Goal: Information Seeking & Learning: Learn about a topic

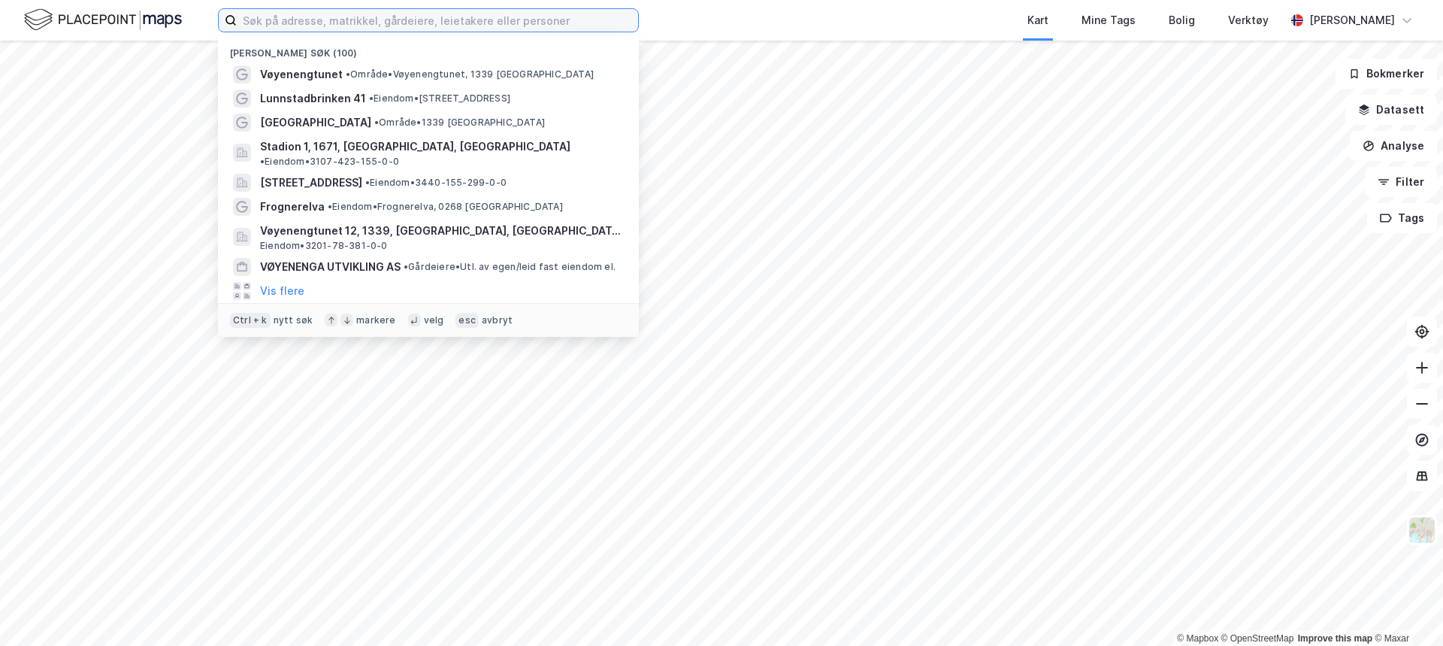
click at [257, 14] on input at bounding box center [437, 20] width 401 height 23
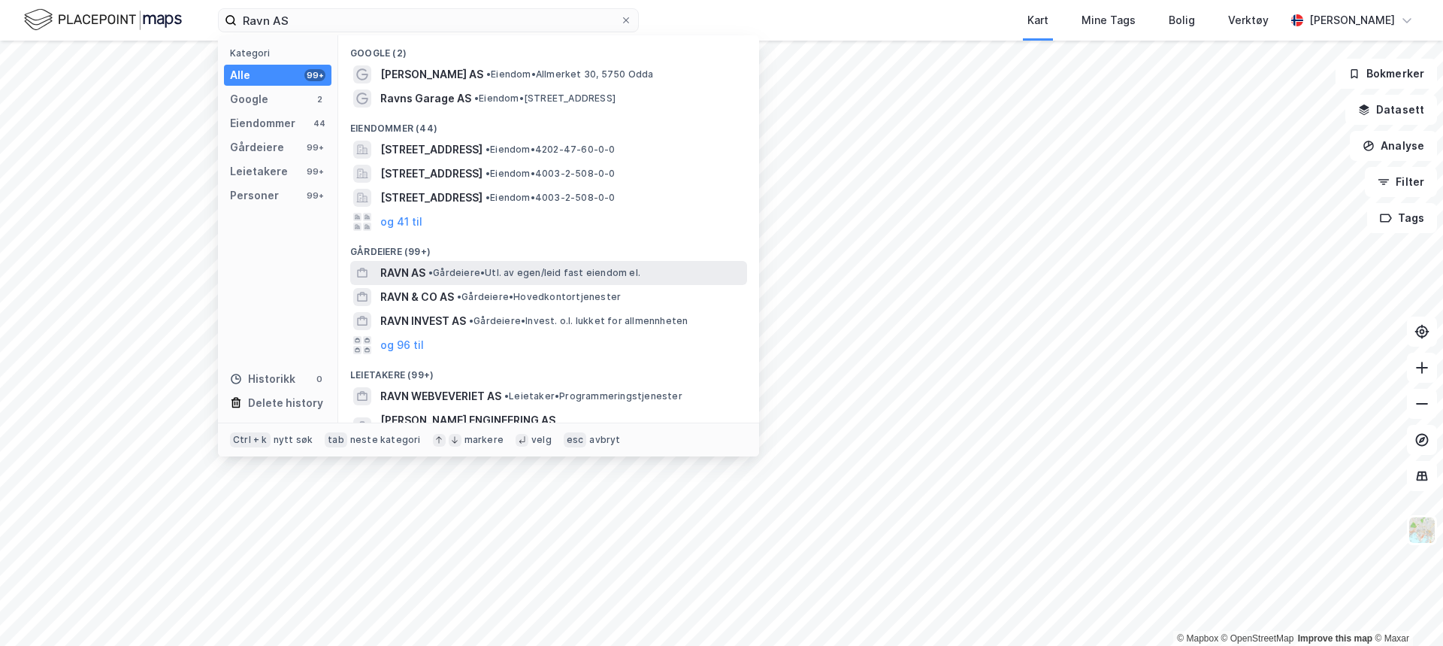
click at [457, 271] on span "• Gårdeiere • Utl. av egen/leid fast eiendom el." at bounding box center [535, 273] width 212 height 12
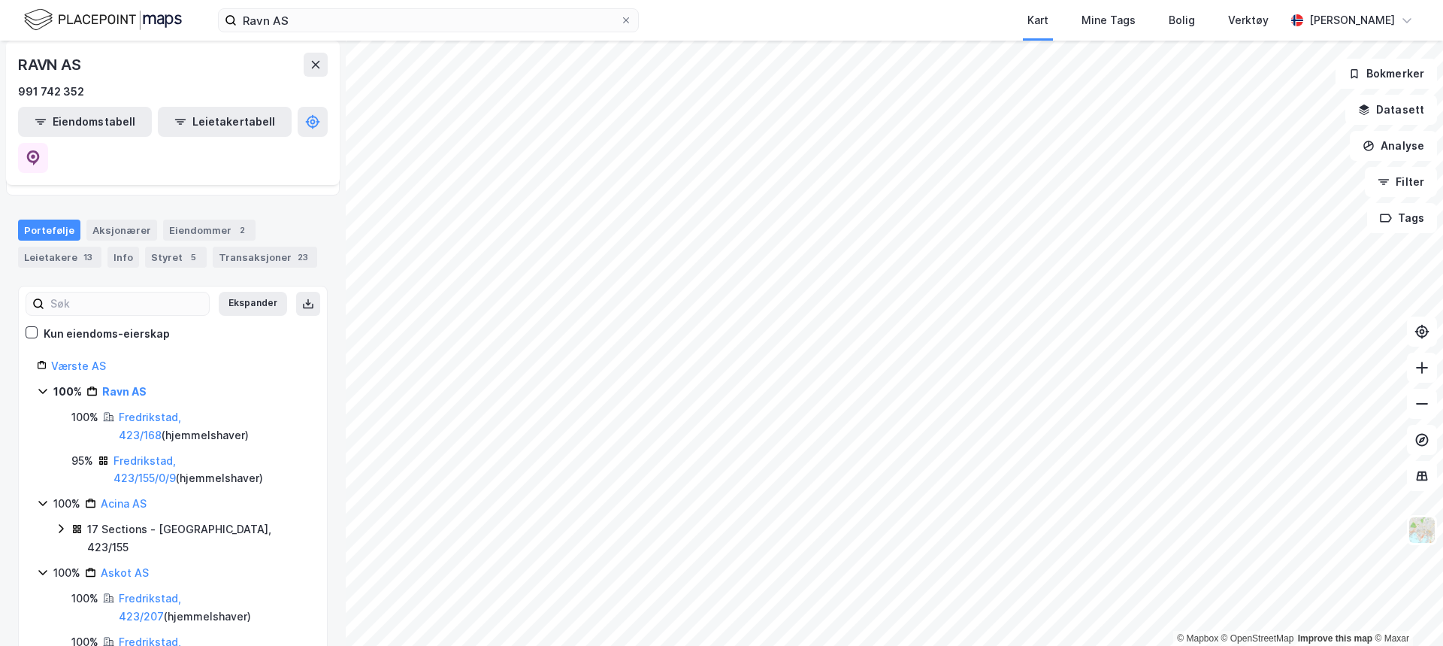
scroll to position [150, 0]
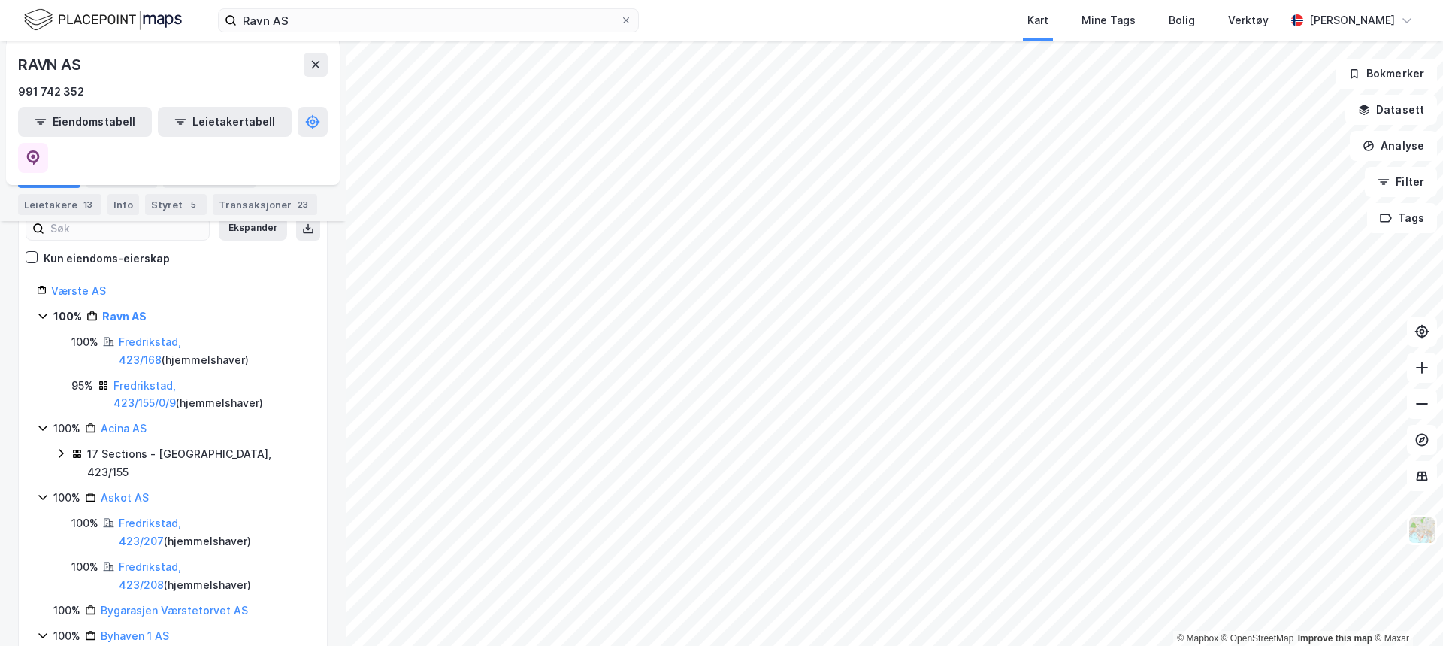
click at [62, 450] on icon at bounding box center [61, 454] width 5 height 9
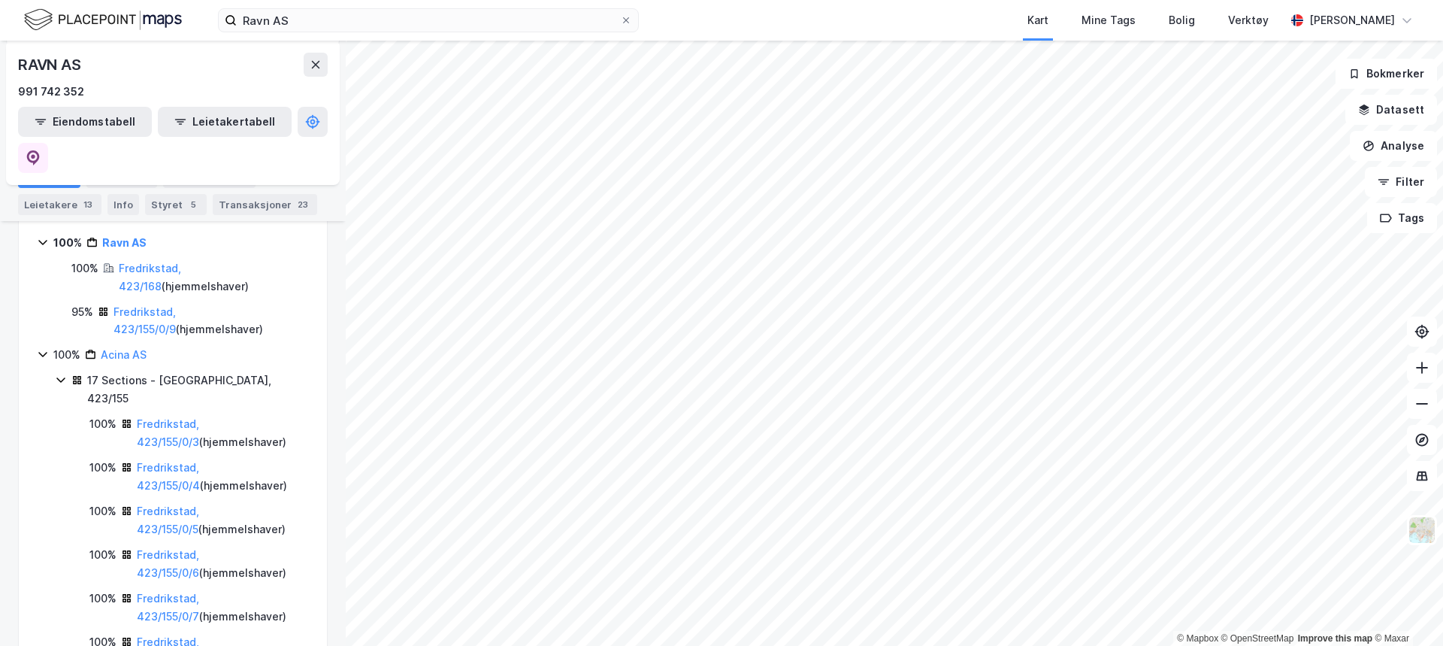
scroll to position [75, 0]
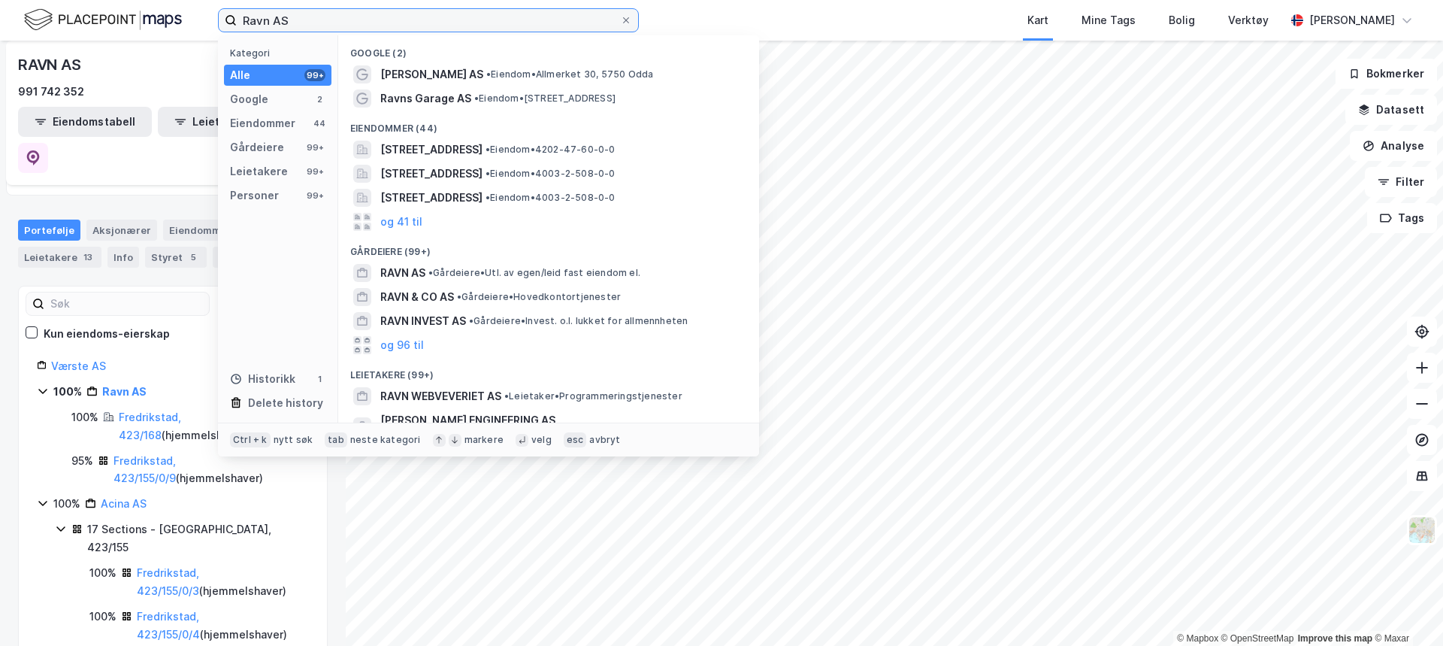
click at [280, 23] on input "Ravn AS" at bounding box center [428, 20] width 383 height 23
type input "[GEOGRAPHIC_DATA] AS"
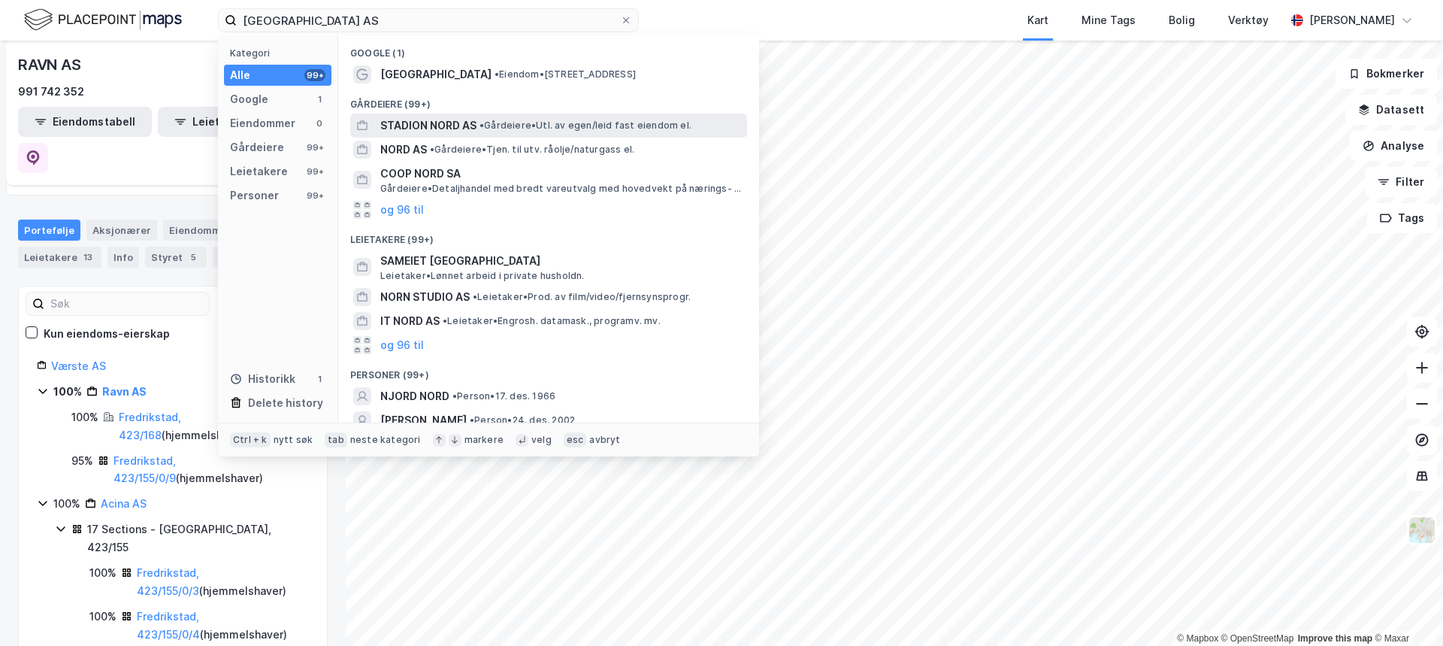
click at [476, 136] on div "STADION NORD AS • [PERSON_NAME]. av egen/leid fast eiendom el." at bounding box center [548, 126] width 397 height 24
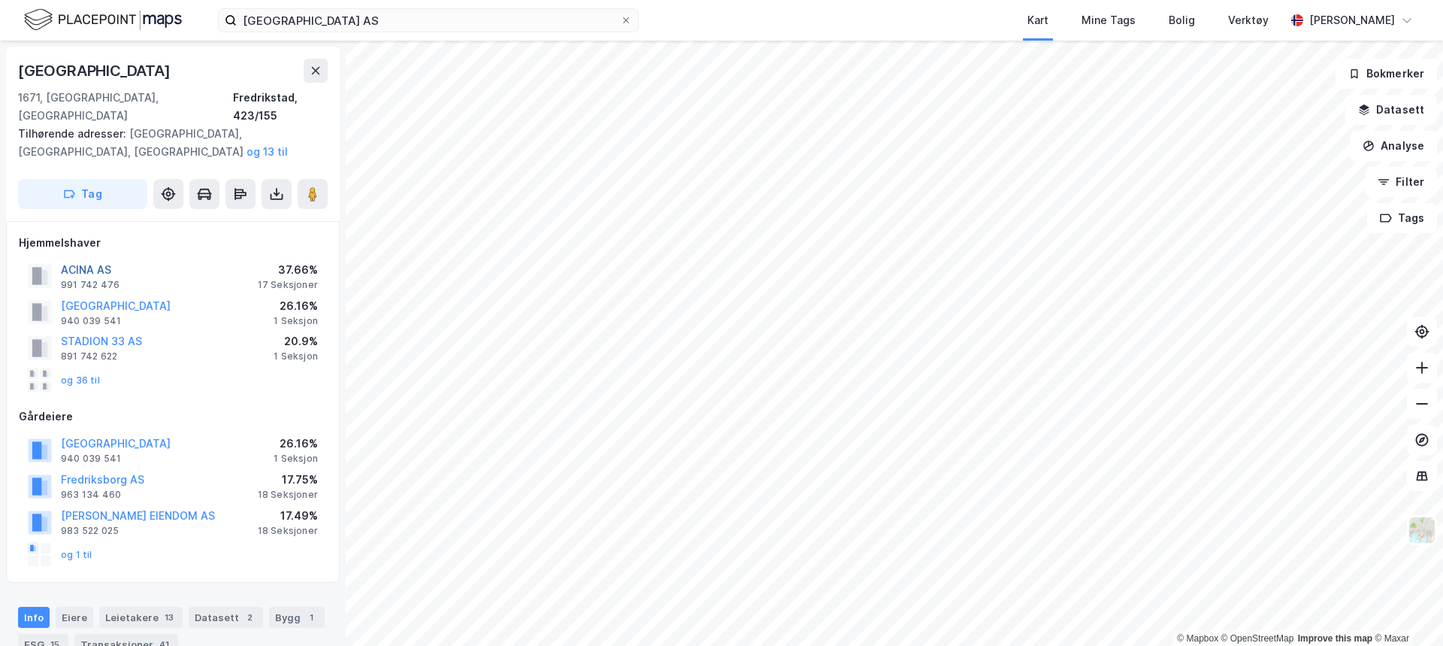
click at [0, 0] on button "ACINA AS" at bounding box center [0, 0] width 0 height 0
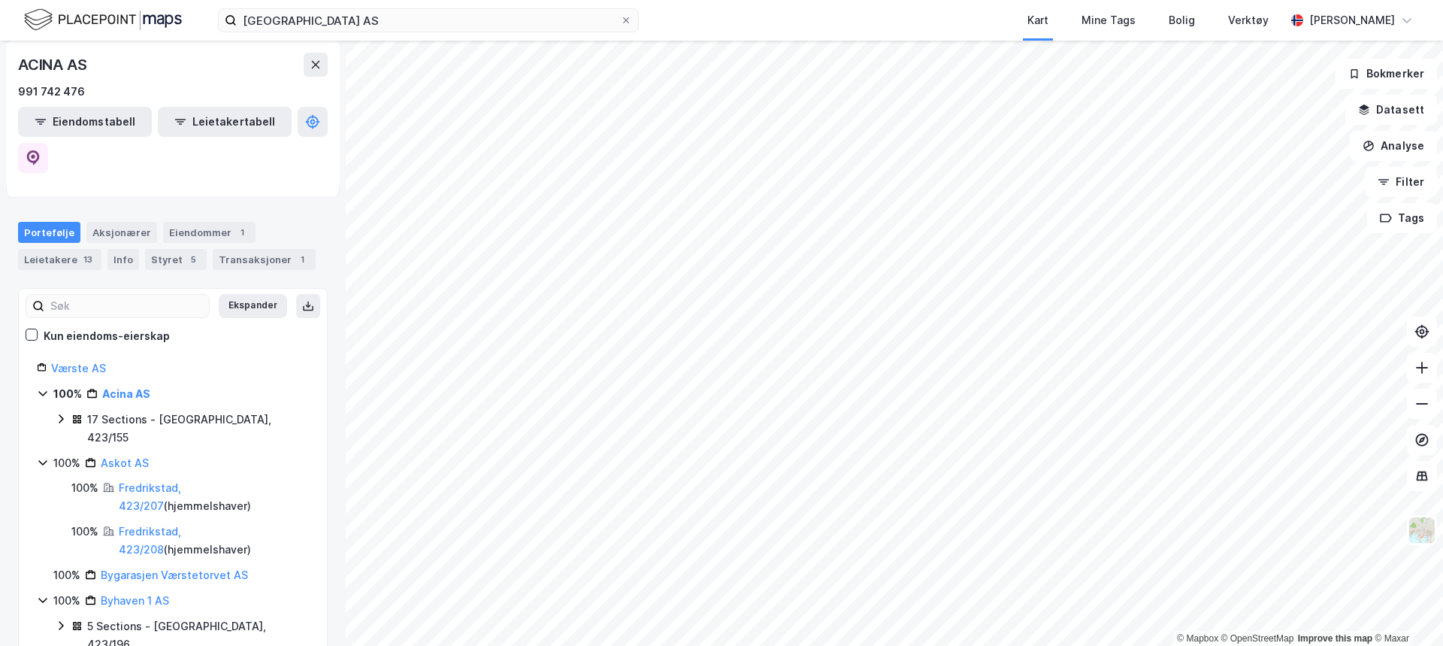
scroll to position [150, 0]
